Goal: Transaction & Acquisition: Book appointment/travel/reservation

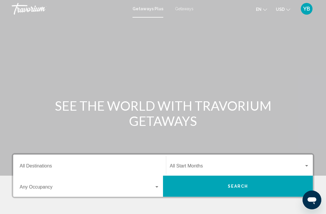
click at [43, 167] on input "Destination All Destinations" at bounding box center [90, 167] width 140 height 5
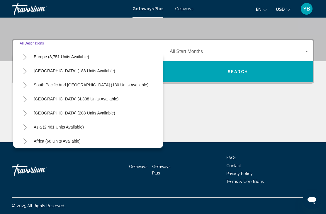
scroll to position [74, 0]
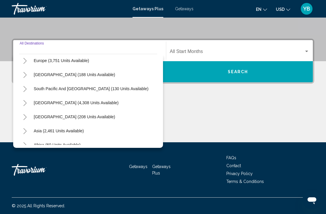
click at [58, 107] on button "[GEOGRAPHIC_DATA] (4,308 units available)" at bounding box center [76, 102] width 91 height 13
type input "**********"
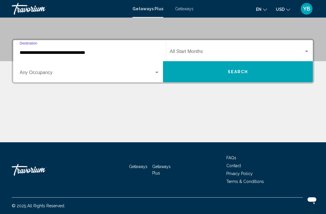
click at [185, 54] on span "Search widget" at bounding box center [237, 52] width 134 height 5
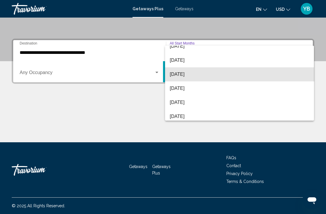
scroll to position [21, 0]
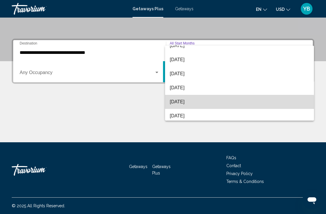
click at [184, 105] on span "[DATE]" at bounding box center [239, 102] width 139 height 14
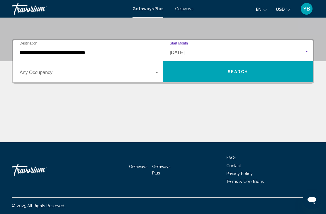
click at [230, 78] on button "Search" at bounding box center [238, 71] width 150 height 21
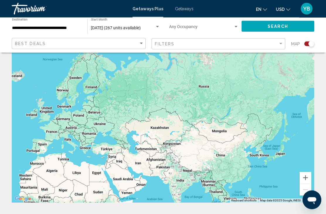
scroll to position [28, 0]
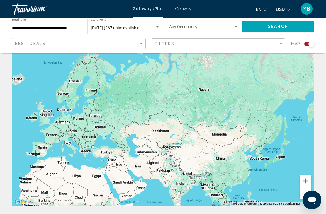
click at [272, 31] on button "Search" at bounding box center [277, 26] width 73 height 11
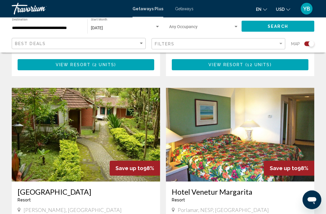
scroll to position [572, 0]
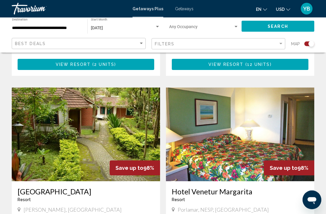
click at [34, 26] on input "**********" at bounding box center [46, 28] width 69 height 5
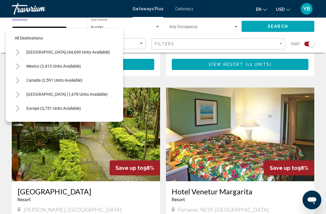
scroll to position [77, 0]
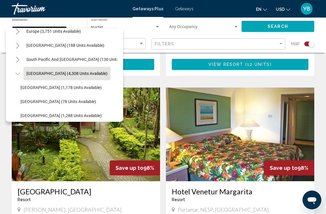
click at [54, 118] on span "[GEOGRAPHIC_DATA] (1,288 units available)" at bounding box center [61, 115] width 81 height 5
type input "**********"
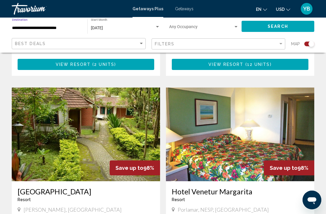
click at [281, 32] on button "Search" at bounding box center [277, 26] width 73 height 11
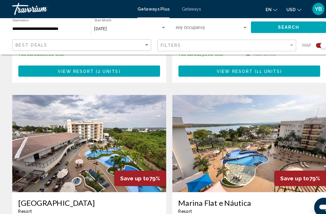
scroll to position [974, 0]
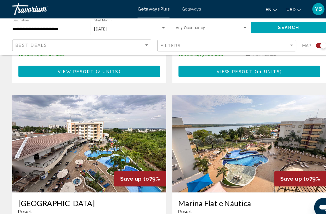
click at [106, 132] on img "Main content" at bounding box center [86, 139] width 148 height 94
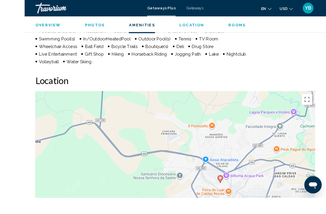
scroll to position [690, 0]
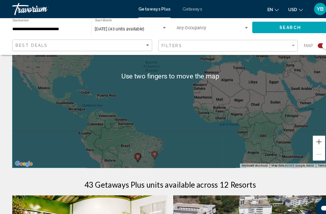
scroll to position [72, 0]
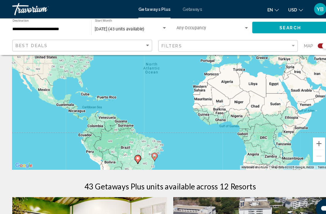
click at [148, 154] on icon "Main content" at bounding box center [148, 151] width 6 height 8
click at [150, 154] on gmp-advanced-marker "Main content" at bounding box center [148, 150] width 6 height 9
click at [149, 154] on gmp-advanced-marker "Main content" at bounding box center [148, 150] width 6 height 9
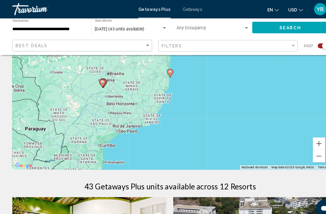
type input "**********"
click at [165, 73] on gmp-advanced-marker "Main content" at bounding box center [163, 70] width 6 height 9
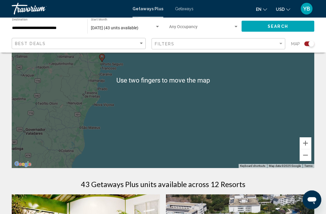
scroll to position [65, 0]
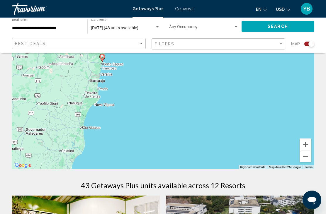
click at [149, 23] on div "December 2025 (43 units available) Start Month All Start Months" at bounding box center [125, 26] width 69 height 16
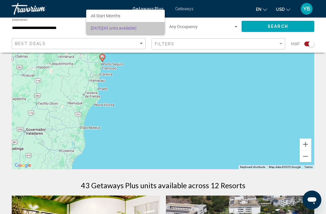
click at [131, 25] on span "December 2025 (43 units available)" at bounding box center [125, 28] width 69 height 12
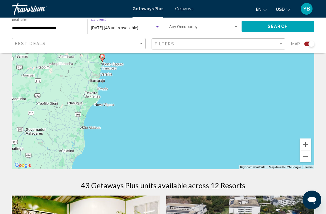
click at [49, 40] on div "Best Deals" at bounding box center [79, 43] width 129 height 11
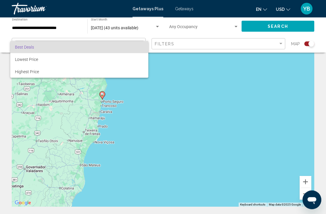
scroll to position [16, 0]
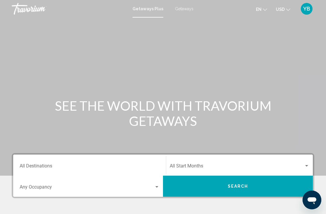
click at [49, 166] on input "Destination All Destinations" at bounding box center [90, 167] width 140 height 5
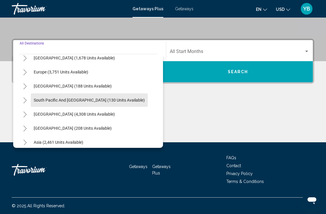
scroll to position [64, 0]
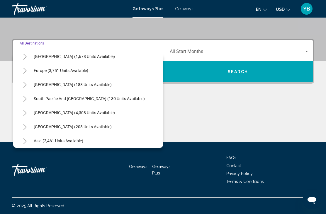
click at [81, 118] on button "[GEOGRAPHIC_DATA] (4,308 units available)" at bounding box center [74, 112] width 87 height 13
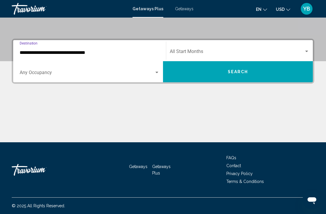
click at [64, 59] on div "**********" at bounding box center [90, 51] width 140 height 18
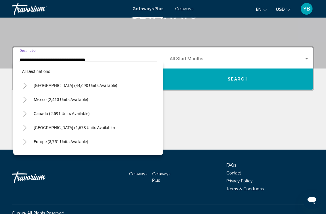
scroll to position [77, 0]
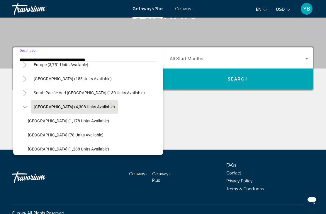
click at [53, 152] on button "[GEOGRAPHIC_DATA] (1,288 units available)" at bounding box center [68, 148] width 87 height 13
type input "**********"
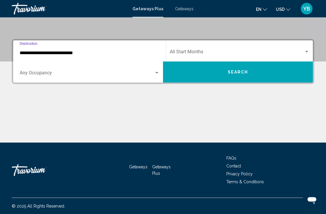
scroll to position [114, 0]
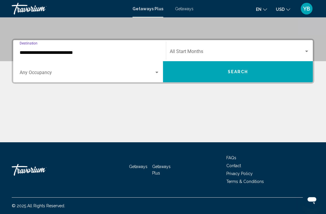
click at [243, 74] on span "Search" at bounding box center [238, 72] width 21 height 5
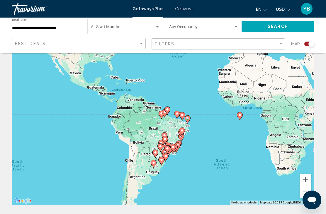
scroll to position [43, 0]
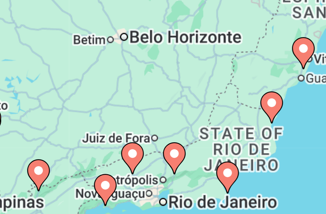
click at [181, 153] on image "Main content" at bounding box center [183, 155] width 4 height 4
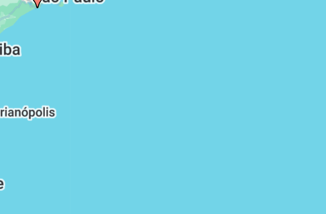
click at [52, 44] on div "To navigate, press the arrow keys. To activate drag with keyboard, press Alt + …" at bounding box center [163, 103] width 302 height 176
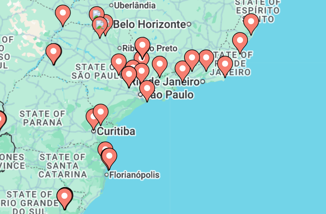
type input "**********"
click at [171, 102] on image "Main content" at bounding box center [173, 104] width 4 height 4
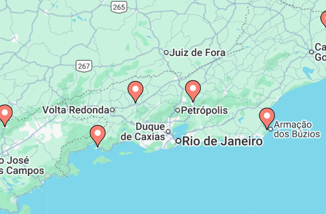
click at [200, 121] on icon "Main content" at bounding box center [202, 125] width 5 height 8
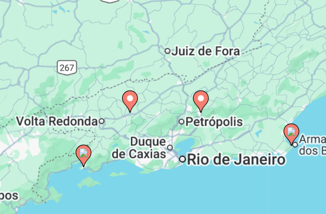
click at [101, 44] on div "To activate drag with keyboard, press Alt + Enter. Once in keyboard drag state,…" at bounding box center [163, 103] width 302 height 176
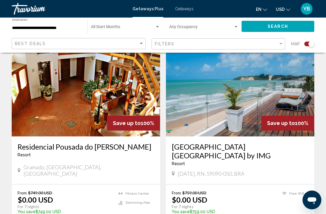
scroll to position [424, 0]
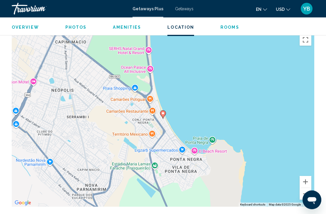
scroll to position [845, 0]
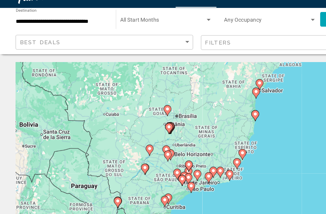
click at [49, 26] on input "**********" at bounding box center [46, 28] width 69 height 5
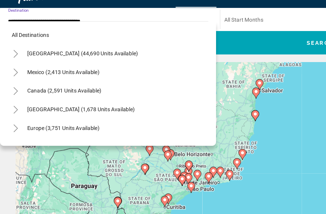
scroll to position [77, 0]
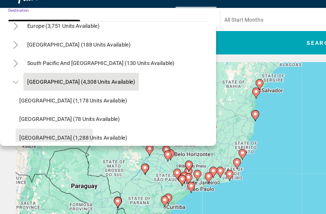
click at [38, 113] on span "[GEOGRAPHIC_DATA] (1,288 units available)" at bounding box center [55, 115] width 81 height 5
type input "**********"
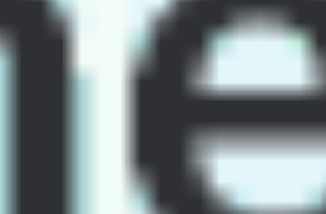
click at [42, 59] on div "To activate drag with keyboard, press Alt + Enter. Once in keyboard drag state,…" at bounding box center [163, 147] width 302 height 176
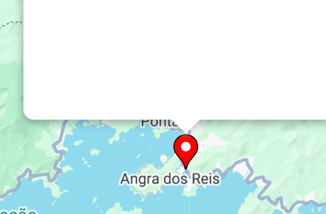
click at [161, 139] on image "Main content" at bounding box center [163, 141] width 4 height 4
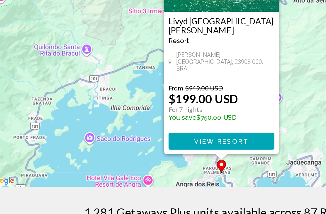
scroll to position [50, 0]
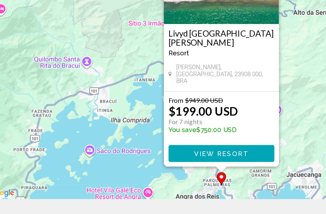
click at [144, 150] on button "View Resort" at bounding box center [162, 155] width 67 height 11
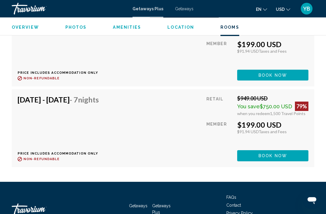
scroll to position [1452, 0]
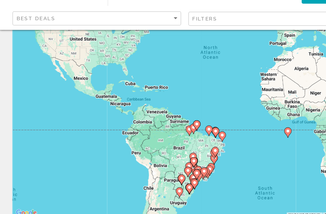
scroll to position [32, 0]
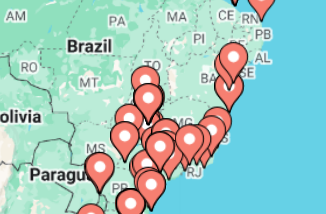
click at [164, 165] on gmp-advanced-marker "Main content" at bounding box center [167, 169] width 6 height 9
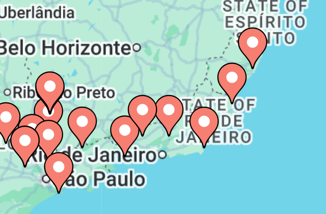
type input "**********"
click at [168, 110] on image "Main content" at bounding box center [170, 112] width 4 height 4
click at [167, 109] on icon "Main content" at bounding box center [169, 113] width 5 height 8
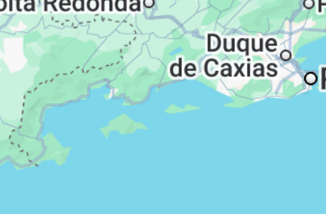
click at [21, 27] on div "To activate drag with keyboard, press Alt + Enter. Once in keyboard drag state,…" at bounding box center [163, 115] width 302 height 176
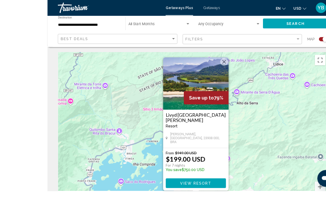
scroll to position [14, 0]
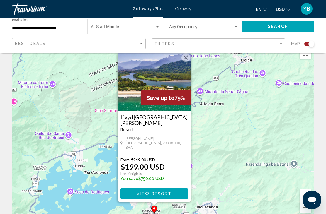
click at [188, 62] on button "Close" at bounding box center [185, 57] width 9 height 9
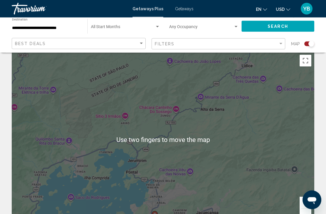
scroll to position [7, 0]
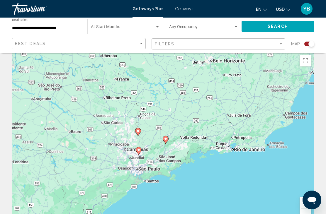
click at [268, 141] on div "To activate drag with keyboard, press Alt + Enter. Once in keyboard drag state,…" at bounding box center [163, 140] width 302 height 176
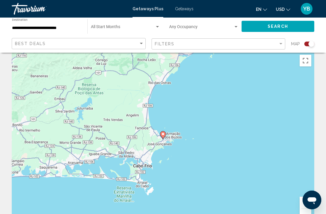
click at [165, 137] on gmp-advanced-marker "Main content" at bounding box center [163, 135] width 6 height 9
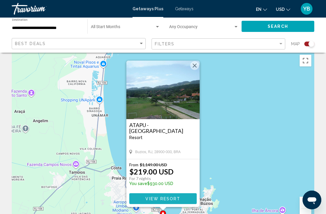
click at [168, 200] on span "View Resort" at bounding box center [162, 199] width 35 height 5
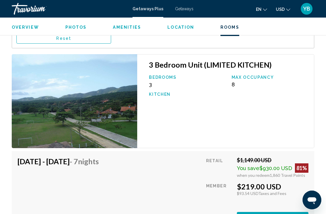
scroll to position [1036, 0]
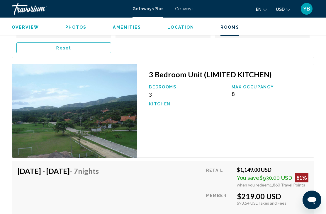
click at [186, 11] on span "Getaways" at bounding box center [184, 8] width 18 height 5
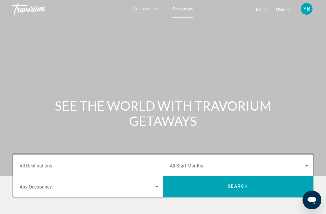
click at [45, 167] on input "Destination All Destinations" at bounding box center [90, 167] width 140 height 5
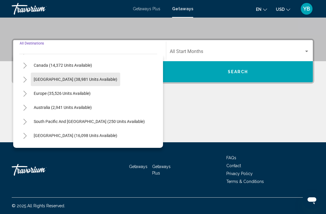
scroll to position [47, 0]
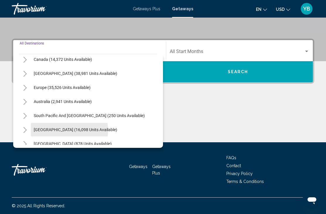
click at [69, 130] on span "[GEOGRAPHIC_DATA] (16,098 units available)" at bounding box center [76, 129] width 84 height 5
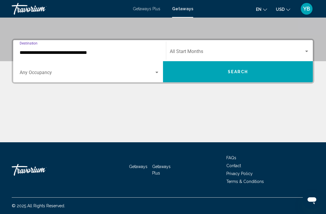
click at [44, 55] on input "**********" at bounding box center [90, 52] width 140 height 5
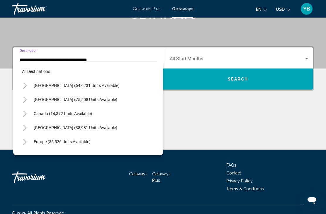
scroll to position [77, 0]
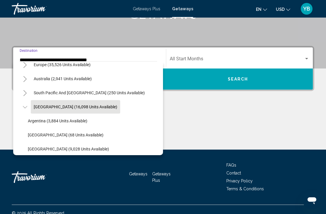
click at [50, 152] on button "[GEOGRAPHIC_DATA] (9,028 units available)" at bounding box center [68, 148] width 87 height 13
type input "**********"
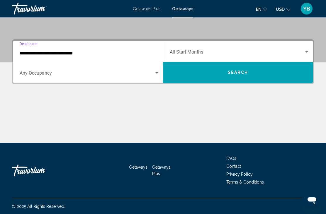
scroll to position [114, 0]
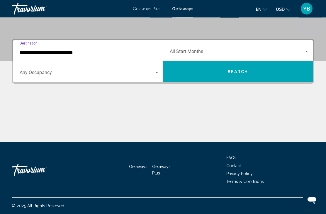
click at [232, 75] on button "Search" at bounding box center [238, 72] width 150 height 21
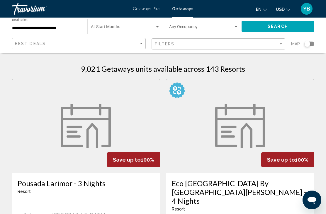
click at [314, 44] on div "Search widget" at bounding box center [309, 44] width 10 height 5
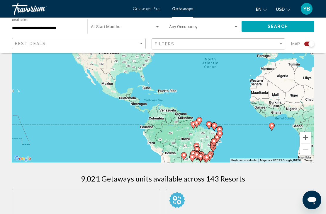
scroll to position [81, 0]
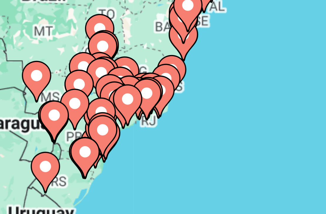
click at [173, 118] on icon "Main content" at bounding box center [175, 122] width 5 height 8
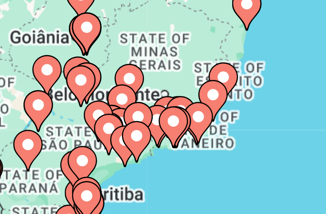
type input "**********"
click at [170, 98] on image "Main content" at bounding box center [172, 100] width 4 height 4
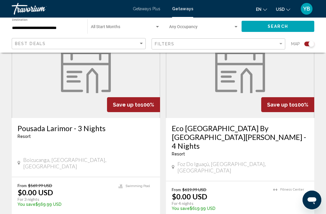
scroll to position [237, 0]
click at [129, 28] on span "Search widget" at bounding box center [123, 28] width 64 height 5
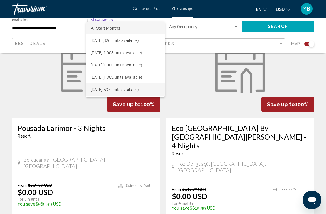
click at [122, 92] on span "December 2025 (597 units available)" at bounding box center [125, 90] width 69 height 12
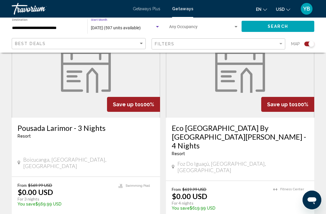
click at [279, 28] on span "Search" at bounding box center [278, 26] width 21 height 5
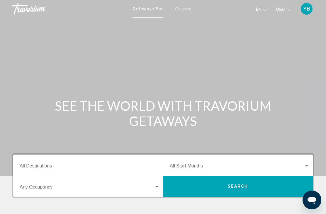
click at [49, 165] on input "Destination All Destinations" at bounding box center [90, 167] width 140 height 5
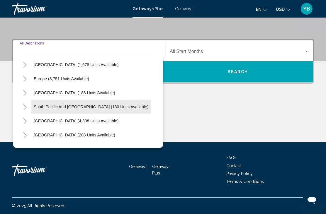
scroll to position [55, 0]
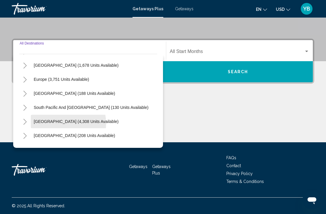
click at [57, 124] on button "[GEOGRAPHIC_DATA] (4,308 units available)" at bounding box center [76, 121] width 91 height 13
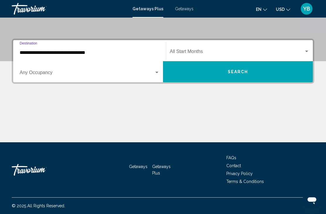
click at [192, 50] on span "Search widget" at bounding box center [237, 52] width 134 height 5
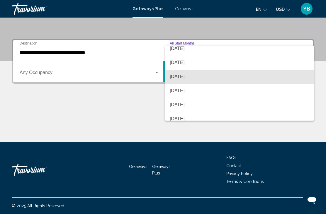
scroll to position [18, 0]
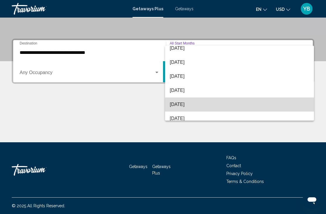
click at [187, 109] on span "[DATE]" at bounding box center [239, 105] width 139 height 14
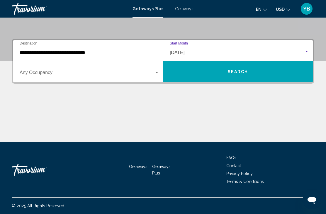
click at [55, 52] on input "**********" at bounding box center [90, 52] width 140 height 5
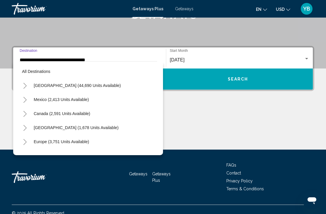
scroll to position [77, 0]
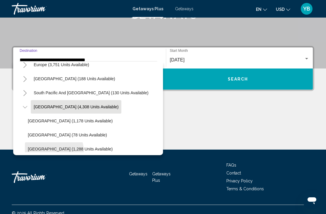
click at [49, 152] on button "[GEOGRAPHIC_DATA] (1,288 units available)" at bounding box center [70, 148] width 91 height 13
type input "**********"
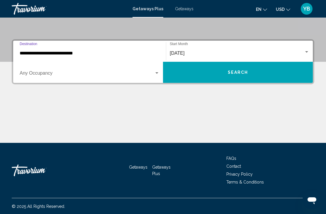
scroll to position [114, 0]
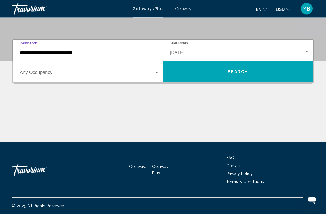
click at [235, 73] on span "Search" at bounding box center [238, 72] width 21 height 5
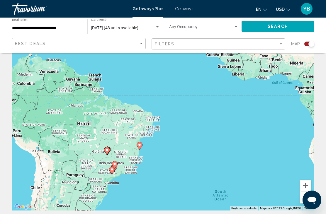
scroll to position [23, 0]
click at [191, 10] on span "Getaways" at bounding box center [184, 8] width 18 height 5
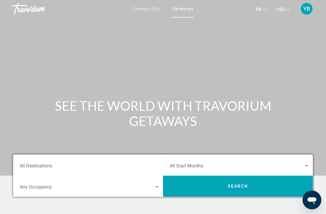
click at [54, 166] on input "Destination All Destinations" at bounding box center [90, 167] width 140 height 5
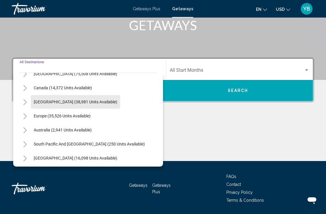
scroll to position [39, 0]
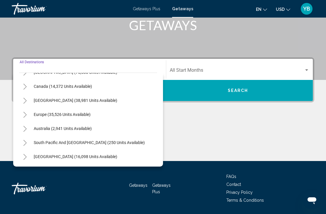
click at [57, 160] on button "[GEOGRAPHIC_DATA] (16,098 units available)" at bounding box center [75, 156] width 89 height 13
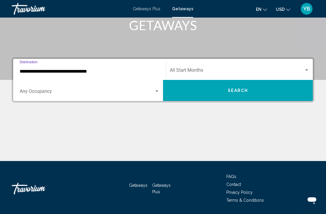
click at [195, 71] on span "Search widget" at bounding box center [237, 71] width 134 height 5
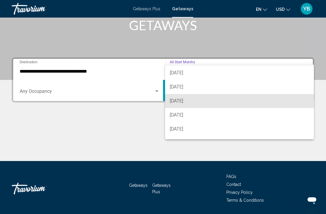
scroll to position [16, 0]
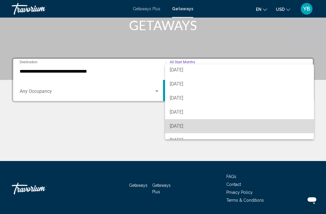
click at [182, 132] on span "[DATE]" at bounding box center [239, 126] width 139 height 14
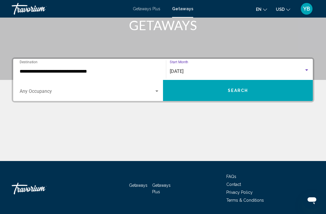
click at [50, 73] on input "**********" at bounding box center [90, 71] width 140 height 5
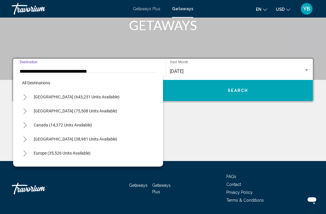
scroll to position [77, 0]
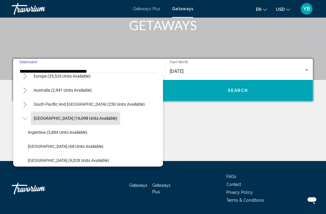
click at [55, 164] on button "[GEOGRAPHIC_DATA] (9,028 units available)" at bounding box center [68, 160] width 87 height 13
type input "**********"
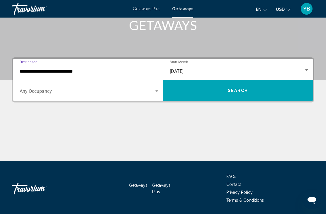
click at [232, 92] on span "Search" at bounding box center [238, 90] width 21 height 5
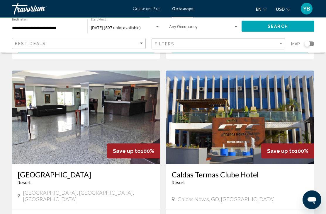
scroll to position [847, 0]
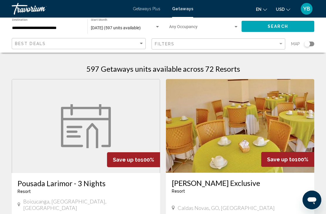
click at [46, 30] on input "**********" at bounding box center [46, 28] width 69 height 5
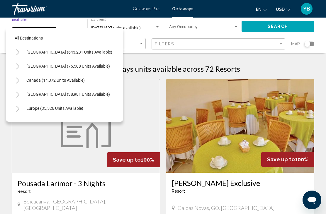
scroll to position [119, 0]
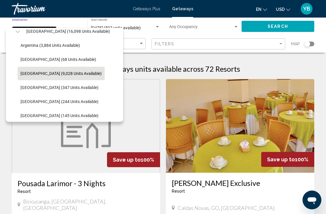
click at [142, 96] on figure "Main content" at bounding box center [86, 126] width 148 height 94
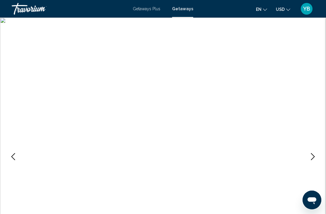
click at [8, 159] on button "Previous image" at bounding box center [13, 156] width 15 height 15
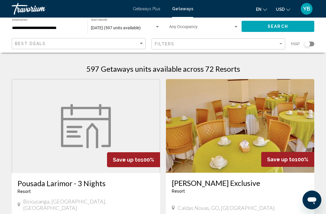
click at [309, 46] on div "Search widget" at bounding box center [307, 44] width 6 height 6
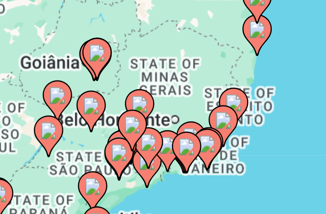
click at [178, 156] on icon "Main content" at bounding box center [180, 160] width 5 height 8
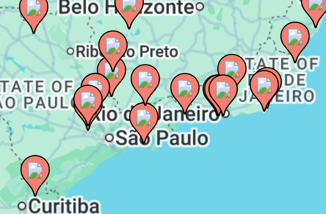
type input "**********"
click at [147, 146] on image "Main content" at bounding box center [149, 148] width 4 height 4
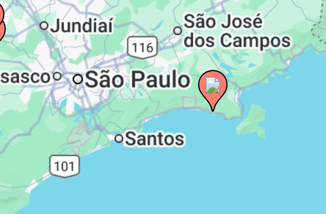
click at [160, 138] on icon "Main content" at bounding box center [163, 142] width 6 height 8
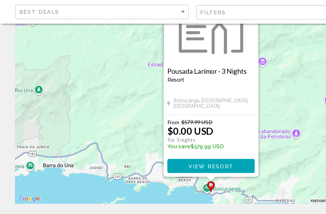
scroll to position [43, 0]
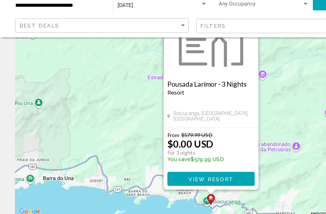
click at [157, 157] on button "View Resort" at bounding box center [162, 162] width 67 height 11
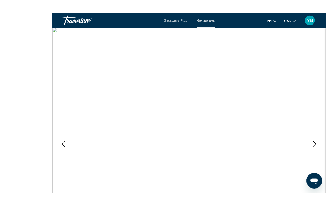
scroll to position [4, 0]
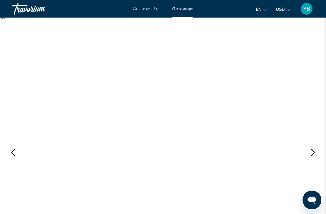
click at [310, 154] on icon "Next image" at bounding box center [312, 152] width 7 height 7
click at [314, 158] on button "Next image" at bounding box center [312, 152] width 15 height 15
click at [317, 155] on button "Next image" at bounding box center [312, 152] width 15 height 15
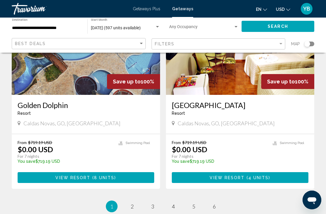
scroll to position [1122, 0]
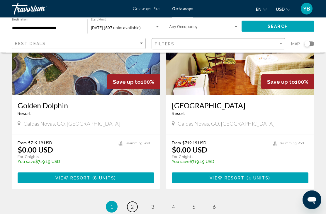
click at [136, 202] on link "page 2" at bounding box center [132, 207] width 10 height 10
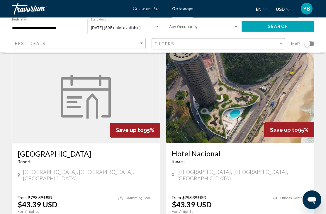
scroll to position [1072, 0]
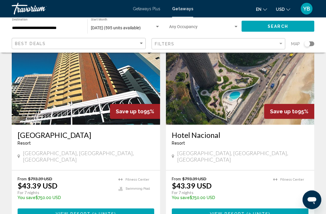
scroll to position [248, 0]
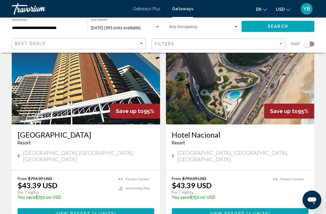
click at [236, 208] on button "View Resort ( 2 units )" at bounding box center [240, 213] width 137 height 11
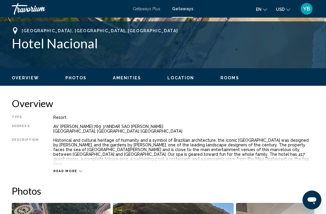
scroll to position [227, 0]
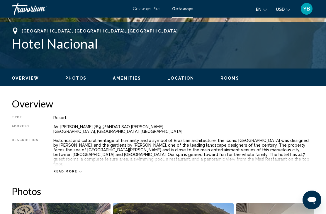
click at [74, 170] on div "Read more" at bounding box center [67, 172] width 29 height 4
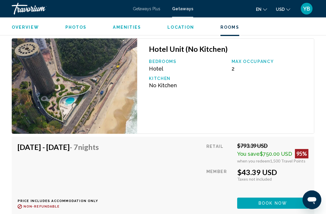
scroll to position [962, 0]
click at [264, 201] on span "Book now" at bounding box center [272, 203] width 28 height 5
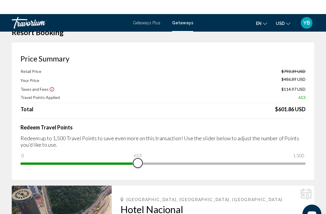
scroll to position [1, 0]
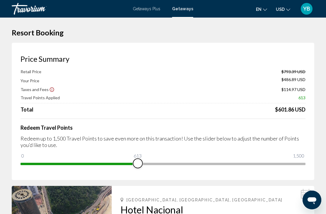
click at [304, 164] on span "Main content" at bounding box center [163, 164] width 285 height 2
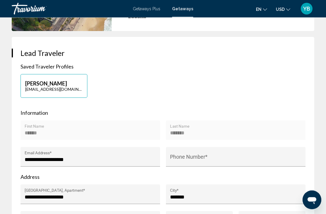
scroll to position [236, 0]
click at [198, 158] on input "Phone Number *" at bounding box center [236, 160] width 132 height 6
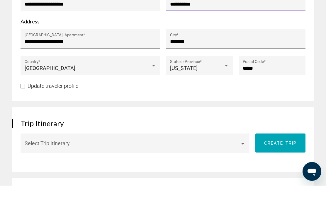
scroll to position [363, 0]
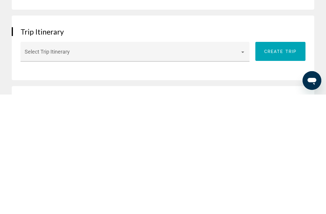
type input "**********"
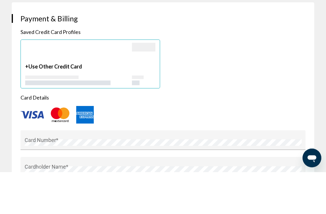
scroll to position [524, 0]
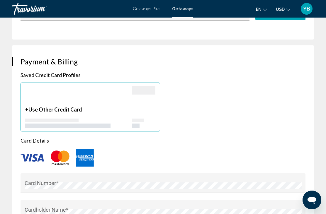
click at [53, 78] on p "Saved Credit Card Profiles" at bounding box center [163, 75] width 285 height 6
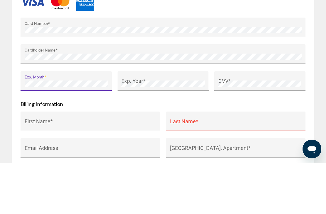
scroll to position [680, 0]
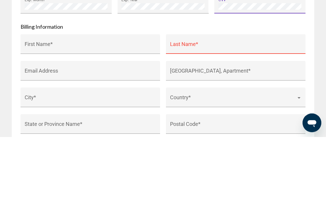
click at [193, 121] on input "Last Name *" at bounding box center [236, 124] width 132 height 6
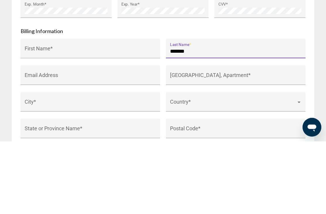
type input "*******"
click at [85, 121] on input "First Name *" at bounding box center [91, 124] width 132 height 6
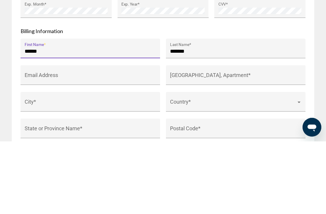
type input "******"
click at [69, 175] on input "City *" at bounding box center [91, 178] width 132 height 6
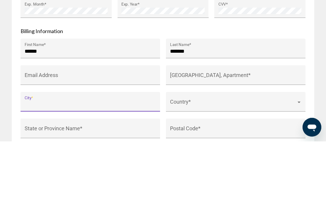
scroll to position [682, 0]
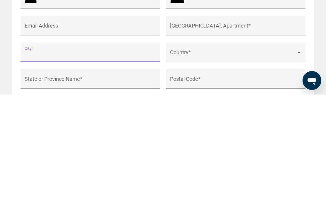
type input "*******"
type input "**"
type input "*****"
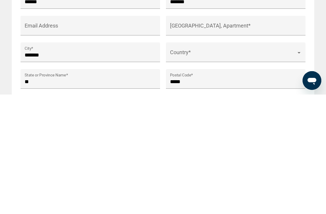
scroll to position [802, 0]
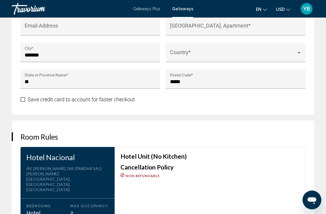
click at [242, 58] on span "Main content" at bounding box center [233, 55] width 126 height 6
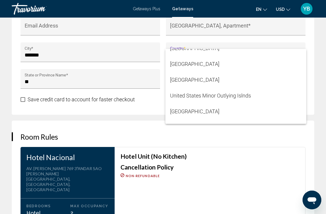
scroll to position [3805, 0]
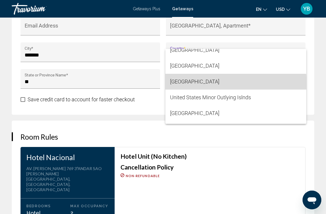
click at [204, 85] on span "[GEOGRAPHIC_DATA]" at bounding box center [236, 82] width 132 height 16
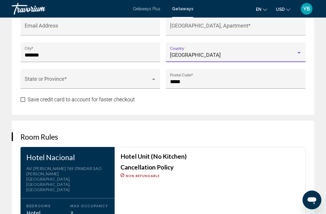
click at [25, 101] on span "Main content" at bounding box center [23, 99] width 5 height 5
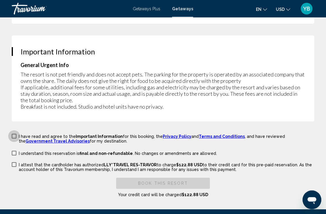
scroll to position [1033, 0]
click at [15, 134] on span "Main content" at bounding box center [14, 136] width 5 height 5
click at [16, 151] on span "Main content" at bounding box center [14, 153] width 5 height 5
click at [14, 162] on label "I attest that the cardholder has authorized LLY*TRAVEL RES-TRAVOR to charge $12…" at bounding box center [163, 167] width 302 height 10
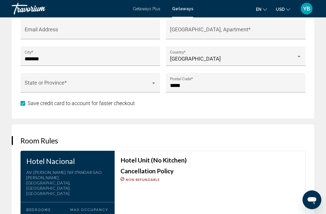
scroll to position [798, 0]
click at [144, 88] on span "Main content" at bounding box center [88, 86] width 126 height 6
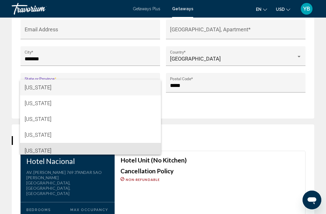
click at [46, 152] on span "[US_STATE]" at bounding box center [91, 151] width 132 height 16
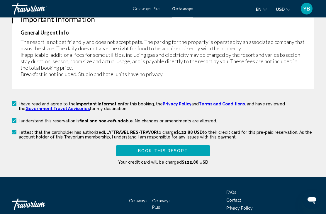
scroll to position [1073, 0]
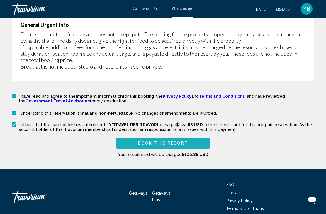
click at [161, 140] on button "Book this Resort" at bounding box center [163, 143] width 94 height 11
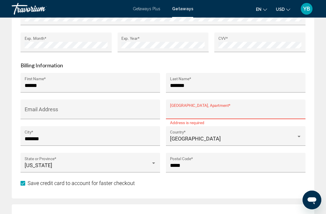
scroll to position [718, 0]
click at [207, 114] on input "[GEOGRAPHIC_DATA], Apartment *" at bounding box center [236, 113] width 132 height 6
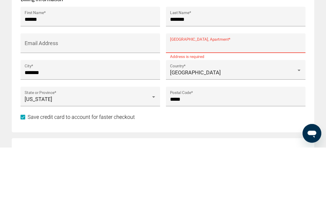
type input "**********"
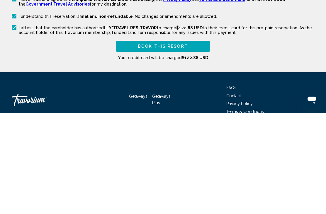
click at [162, 145] on span "Book this Resort" at bounding box center [163, 147] width 50 height 5
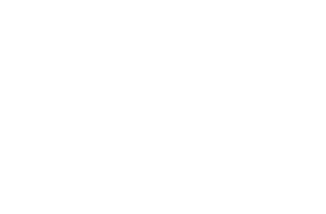
scroll to position [1109, 0]
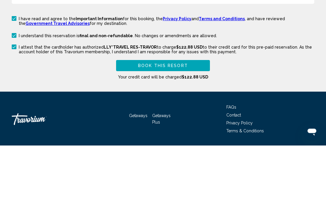
click at [160, 129] on button "Book this Resort" at bounding box center [163, 134] width 94 height 11
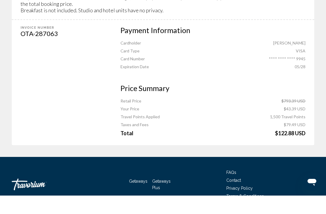
scroll to position [327, 0]
